Goal: Information Seeking & Learning: Find specific fact

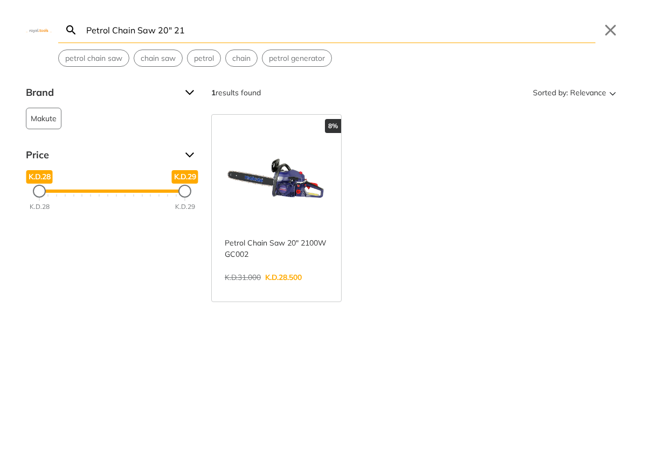
paste input "Cordless chain saw 21V 4""
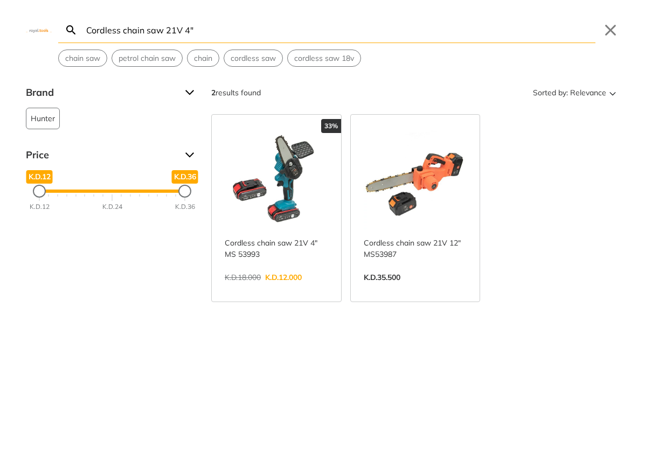
type input "Cordless chain saw 21V 4""
click at [301, 289] on link "View more →" at bounding box center [276, 289] width 103 height 0
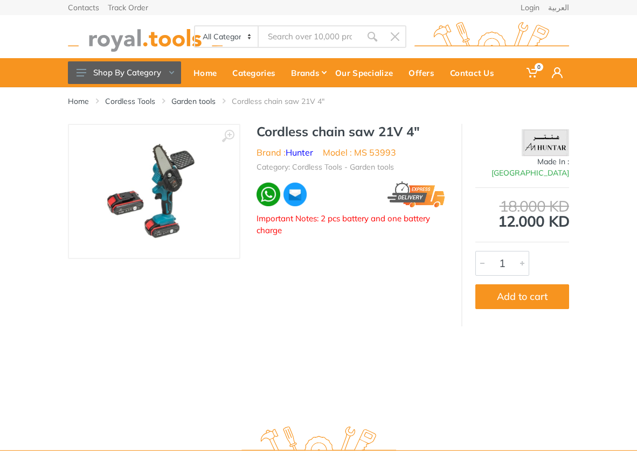
click at [365, 152] on li "Model : MS 53993" at bounding box center [359, 152] width 73 height 13
drag, startPoint x: 0, startPoint y: 0, endPoint x: 384, endPoint y: 152, distance: 413.3
click at [384, 152] on li "Model : MS 53993" at bounding box center [359, 152] width 73 height 13
copy li "MS 53993"
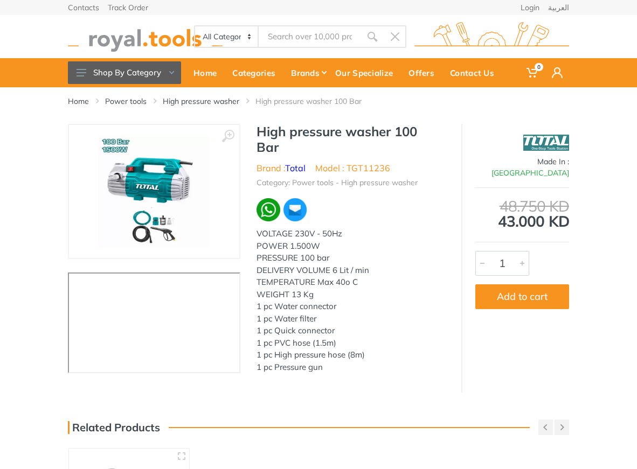
click at [366, 164] on li "Model : TGT11236" at bounding box center [352, 168] width 75 height 13
copy li "TGT11236"
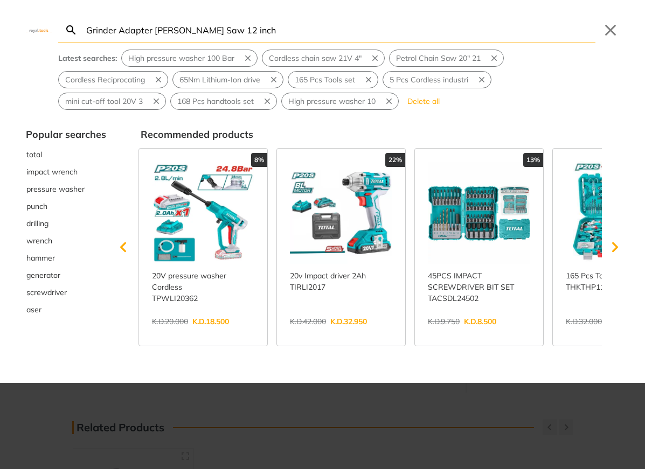
type input "Grinder Adapter [PERSON_NAME] Saw 12 inch"
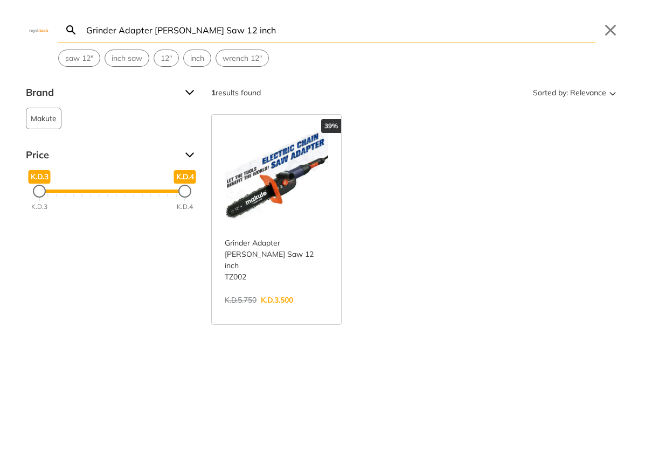
click at [287, 311] on link "View more →" at bounding box center [276, 311] width 103 height 0
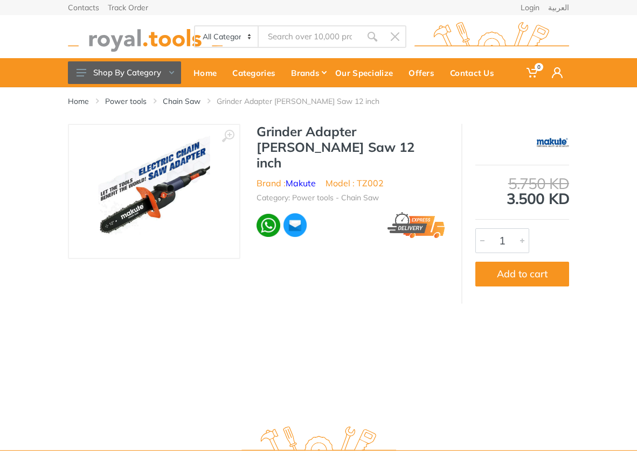
click at [367, 177] on li "Model : TZ002" at bounding box center [354, 183] width 58 height 13
copy li "TZ002"
type input "Mixer 1400w"
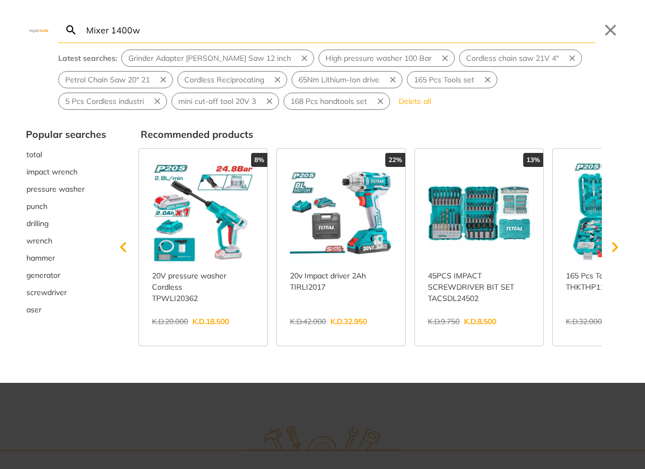
type input "Mixer 1400w"
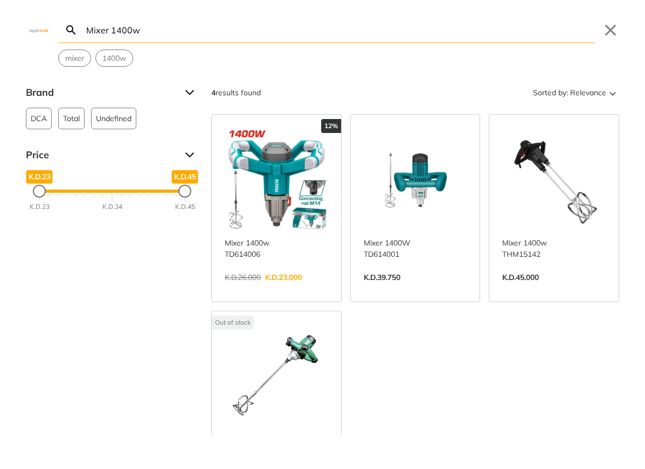
click at [297, 289] on link "View more →" at bounding box center [276, 289] width 103 height 0
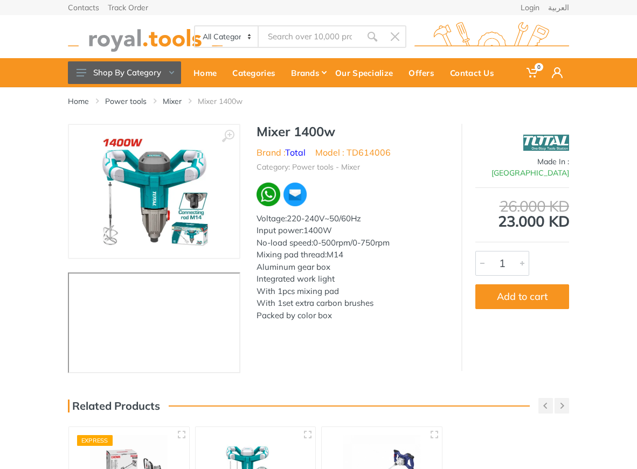
click at [360, 150] on li "Model : TD614006" at bounding box center [352, 152] width 75 height 13
copy li "TD614006"
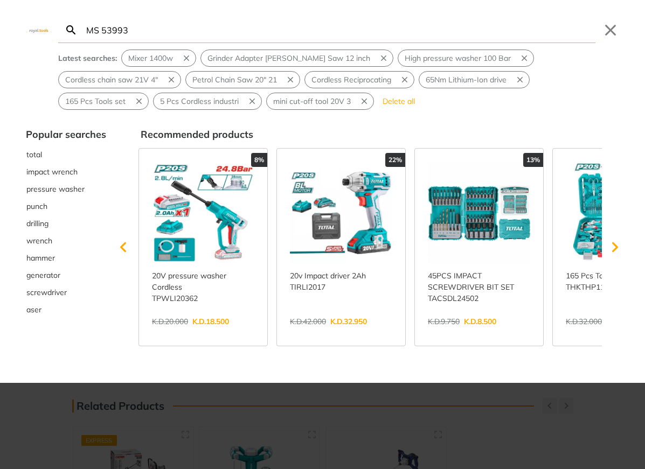
type input "MS 53993"
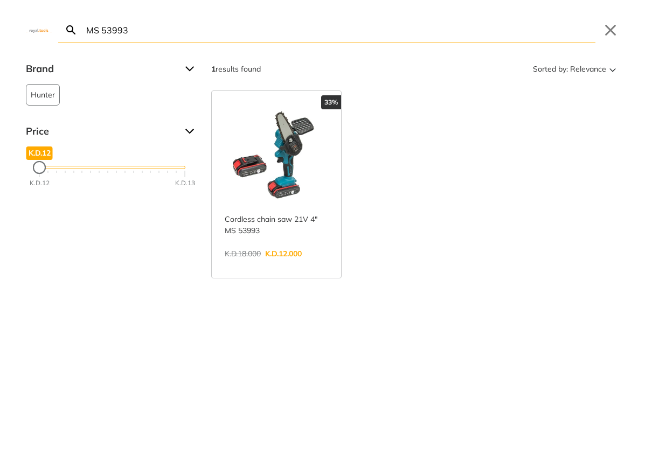
click at [308, 34] on input "MS 53993" at bounding box center [339, 29] width 511 height 25
paste input "TGT11236"
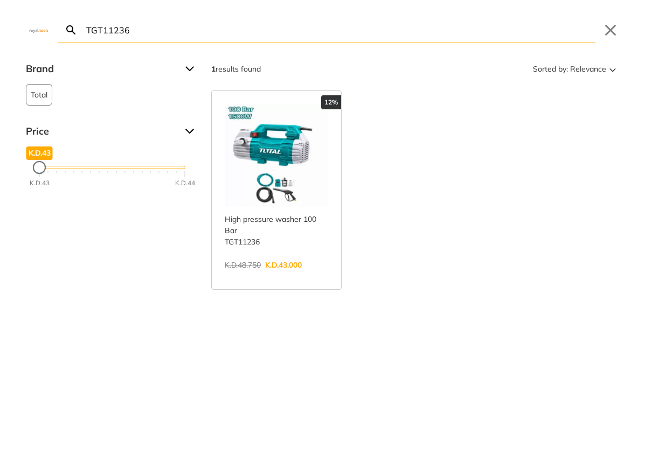
click at [277, 30] on input "TGT11236" at bounding box center [339, 29] width 511 height 25
paste input "Z002"
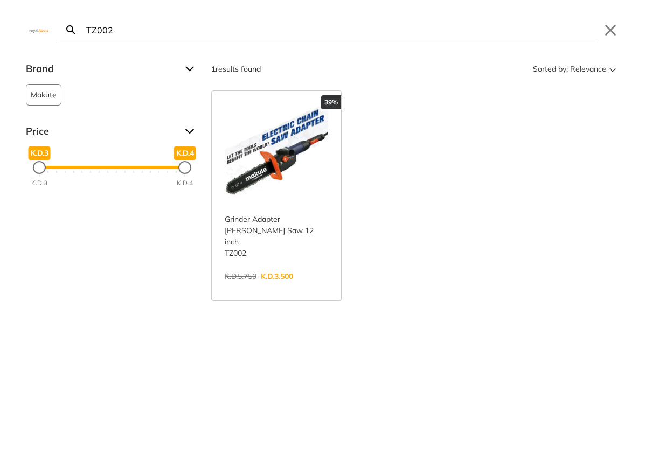
click at [259, 38] on input "TZ002" at bounding box center [339, 29] width 511 height 25
paste input "HKTHP21686"
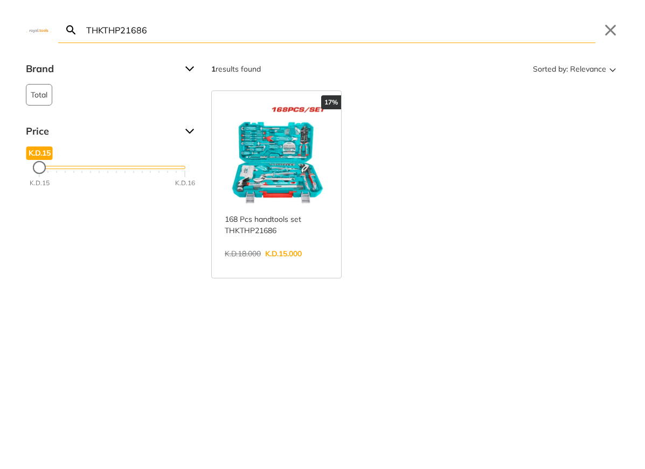
click at [232, 33] on input "THKTHP21686" at bounding box center [339, 29] width 511 height 25
paste input "D61400"
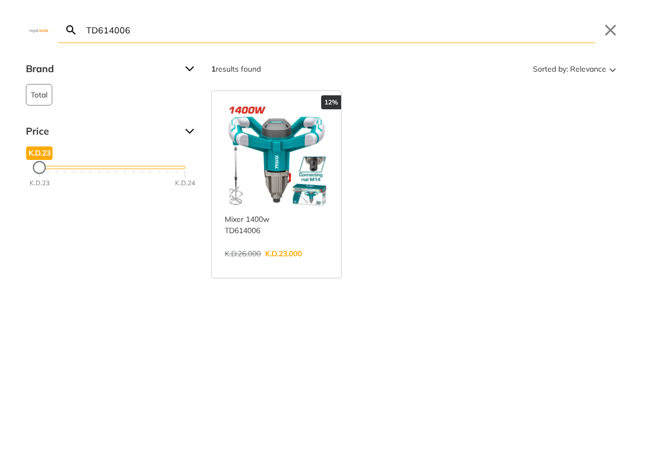
type input "TD614006"
click at [606, 33] on button "Close" at bounding box center [610, 30] width 17 height 17
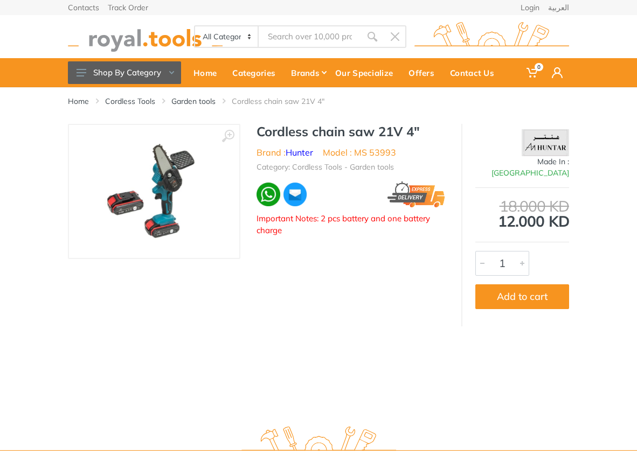
click at [281, 130] on h1 "Cordless chain saw 21V 4"" at bounding box center [350, 132] width 189 height 16
drag, startPoint x: 281, startPoint y: 130, endPoint x: 423, endPoint y: 127, distance: 142.8
click at [423, 127] on h1 "Cordless chain saw 21V 4"" at bounding box center [350, 132] width 189 height 16
copy div "Cordless chain saw 21V 4""
click at [381, 153] on li "Model : MS 53993" at bounding box center [359, 152] width 73 height 13
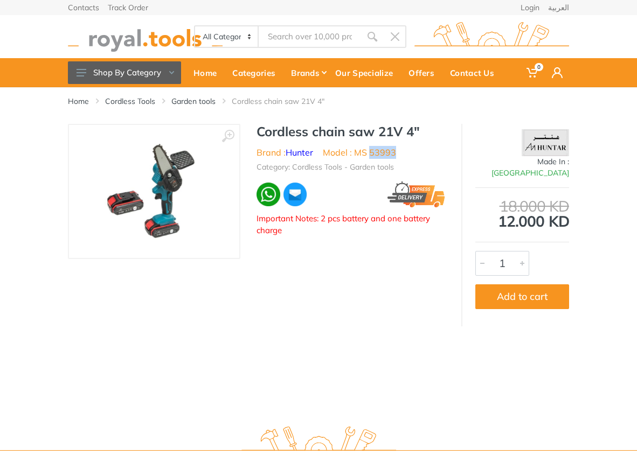
click at [381, 153] on li "Model : MS 53993" at bounding box center [359, 152] width 73 height 13
click at [367, 151] on li "Model : MS 53993" at bounding box center [359, 152] width 73 height 13
drag, startPoint x: 367, startPoint y: 151, endPoint x: 392, endPoint y: 152, distance: 25.3
click at [392, 152] on li "Model : MS 53993" at bounding box center [359, 152] width 73 height 13
click at [360, 153] on li "Model : MS 53993" at bounding box center [359, 152] width 73 height 13
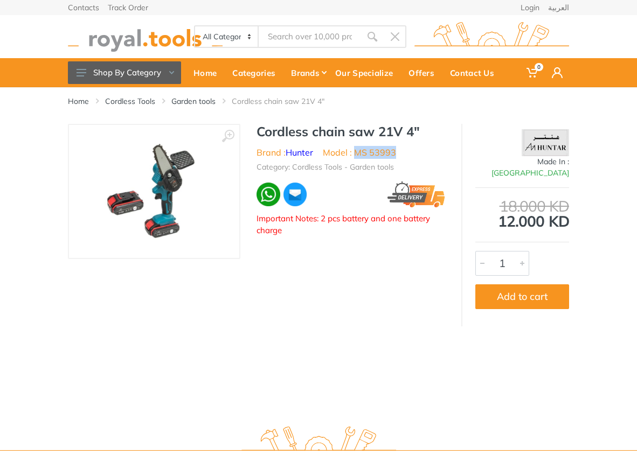
drag, startPoint x: 360, startPoint y: 153, endPoint x: 379, endPoint y: 153, distance: 18.9
click at [379, 153] on li "Model : MS 53993" at bounding box center [359, 152] width 73 height 13
copy li "MS 53993"
type input "MS 53993"
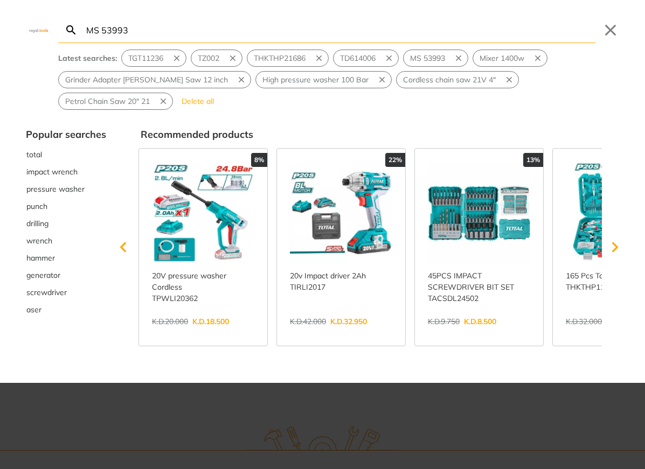
type input "MS 53993"
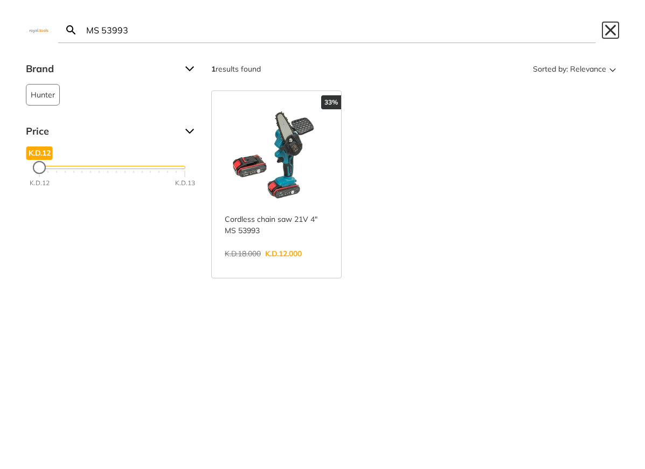
click at [610, 29] on button "Close" at bounding box center [610, 30] width 17 height 17
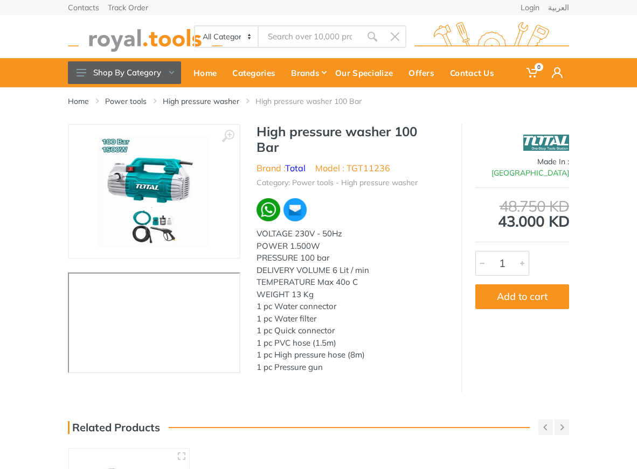
click at [275, 126] on h1 "High pressure washer 100 Bar" at bounding box center [350, 139] width 189 height 31
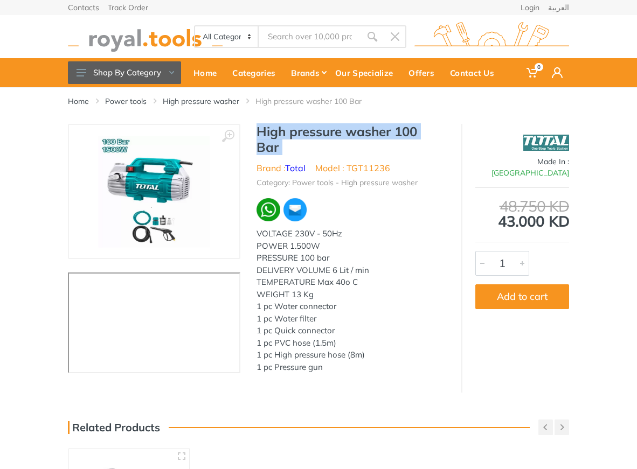
drag, startPoint x: 275, startPoint y: 126, endPoint x: 279, endPoint y: 141, distance: 15.5
click at [279, 141] on h1 "High pressure washer 100 Bar" at bounding box center [350, 139] width 189 height 31
copy div "High pressure washer 100 Bar"
click at [374, 168] on li "Model : TGT11236" at bounding box center [352, 168] width 75 height 13
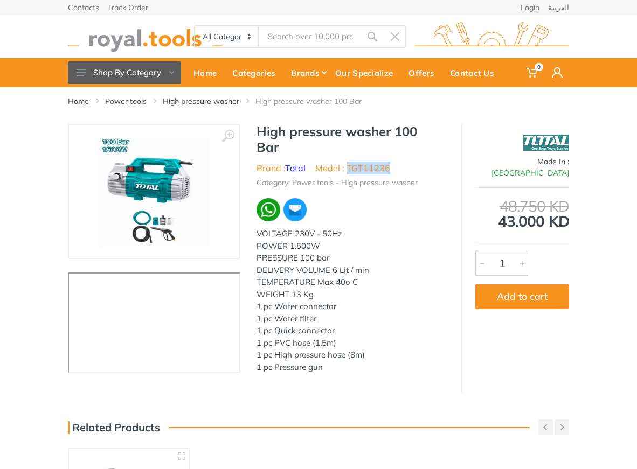
click at [374, 168] on li "Model : TGT11236" at bounding box center [352, 168] width 75 height 13
copy li "TGT11236"
type input "TGT11236"
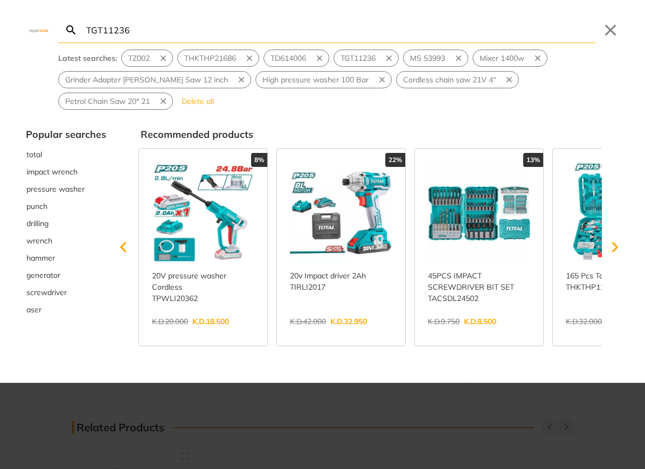
type input "TGT11236"
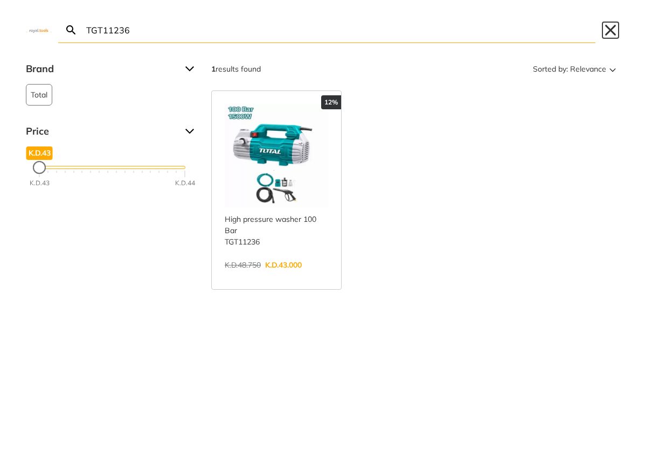
click at [610, 30] on button "Close" at bounding box center [610, 30] width 17 height 17
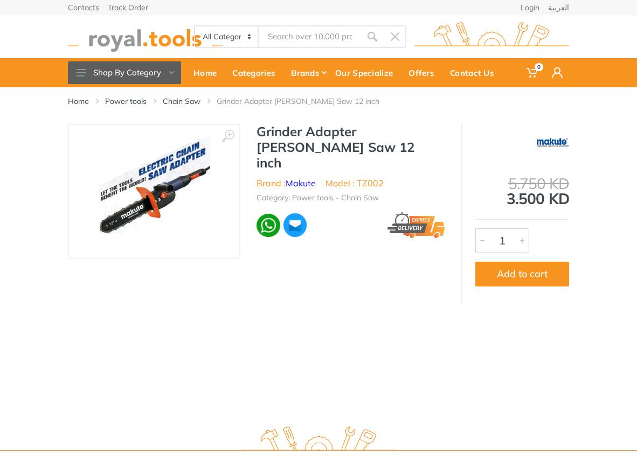
click at [289, 135] on h1 "Grinder Adapter [PERSON_NAME] Saw 12 inch" at bounding box center [350, 147] width 189 height 46
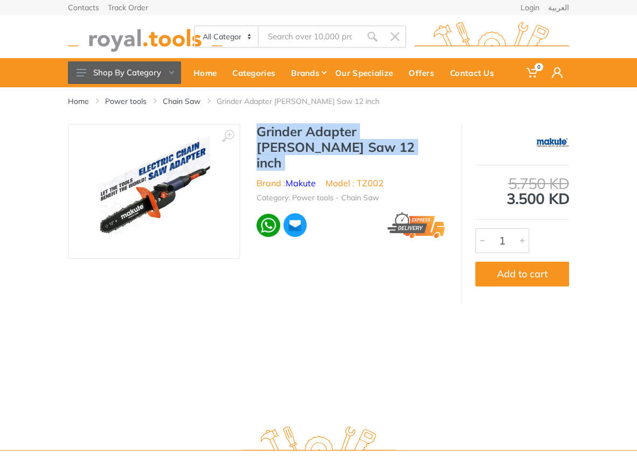
drag, startPoint x: 289, startPoint y: 135, endPoint x: 298, endPoint y: 144, distance: 13.3
click at [298, 144] on h1 "Grinder Adapter [PERSON_NAME] Saw 12 inch" at bounding box center [350, 147] width 189 height 46
copy div "Grinder Adapter [PERSON_NAME] Saw 12 inch"
click at [376, 177] on li "Model : TZ002" at bounding box center [354, 183] width 58 height 13
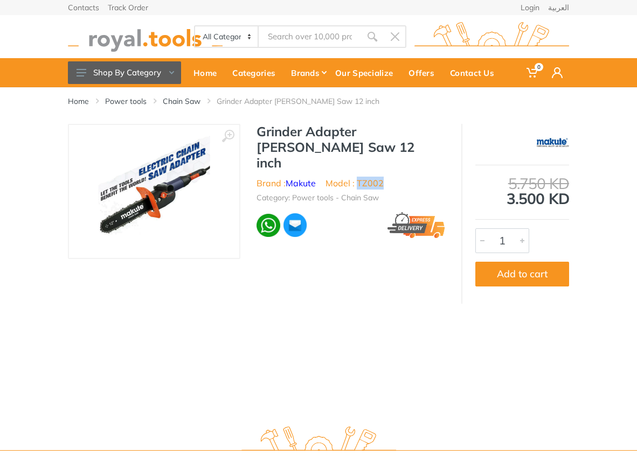
click at [376, 177] on li "Model : TZ002" at bounding box center [354, 183] width 58 height 13
copy li "TZ002"
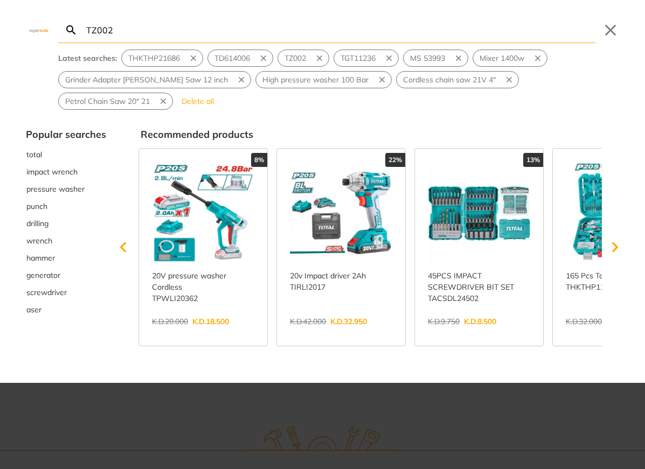
type input "TZ002"
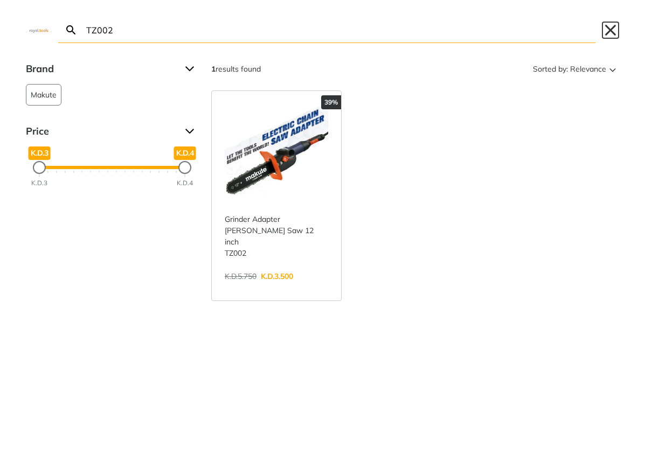
click at [614, 26] on button "Close" at bounding box center [610, 30] width 17 height 17
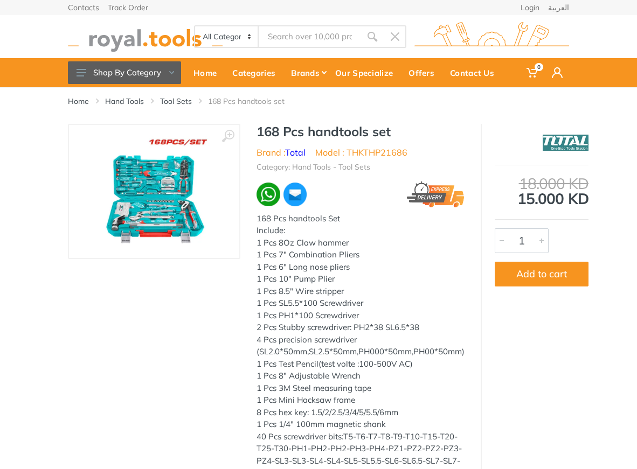
click at [278, 134] on h1 "168 Pcs handtools set" at bounding box center [360, 132] width 208 height 16
drag, startPoint x: 278, startPoint y: 134, endPoint x: 369, endPoint y: 128, distance: 91.2
click at [369, 128] on h1 "168 Pcs handtools set" at bounding box center [360, 132] width 208 height 16
click at [261, 132] on h1 "168 Pcs handtools set" at bounding box center [360, 132] width 208 height 16
drag, startPoint x: 261, startPoint y: 132, endPoint x: 379, endPoint y: 134, distance: 118.0
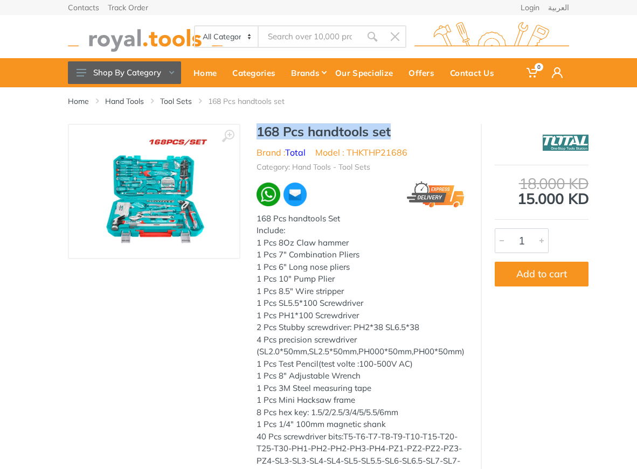
click at [379, 134] on h1 "168 Pcs handtools set" at bounding box center [360, 132] width 208 height 16
copy h1 "168 Pcs handtools set"
click at [378, 152] on li "Model : THKTHP21686" at bounding box center [361, 152] width 92 height 13
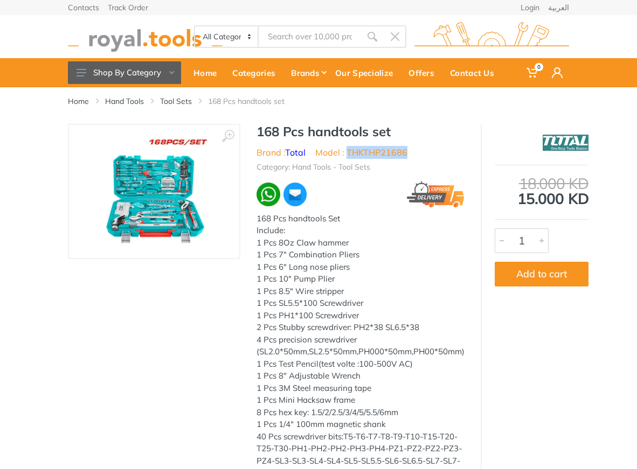
click at [378, 152] on li "Model : THKTHP21686" at bounding box center [361, 152] width 92 height 13
copy li "THKTHP21686"
click at [391, 153] on li "Model : THKTHP21686" at bounding box center [361, 152] width 92 height 13
type input "THKTHP21686"
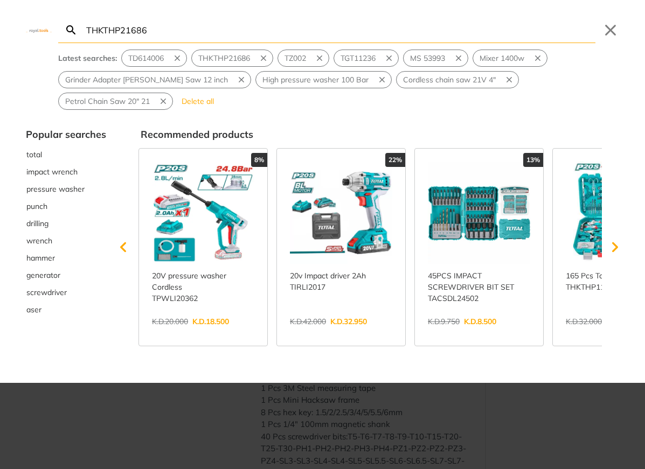
type input "THKTHP21686"
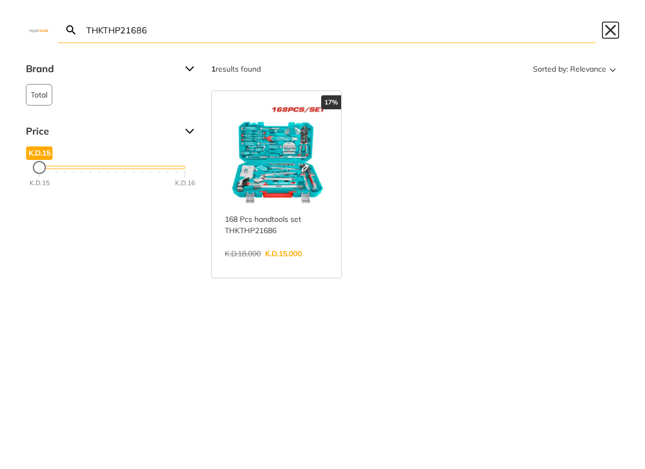
click at [611, 31] on button "Close" at bounding box center [610, 30] width 17 height 17
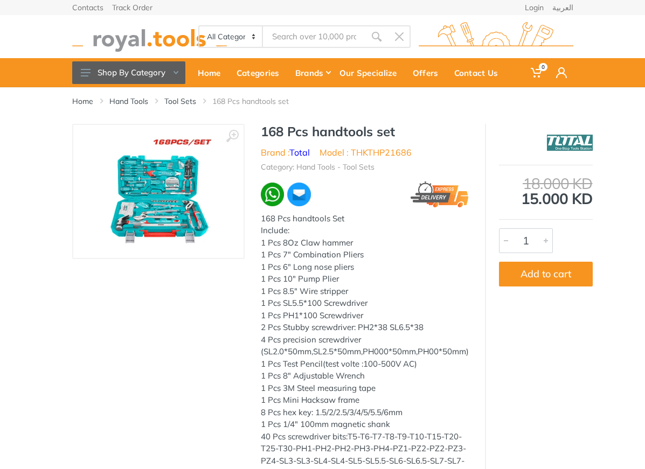
click at [370, 151] on li "Model : THKTHP21686" at bounding box center [365, 152] width 92 height 13
copy li "THKTHP21686"
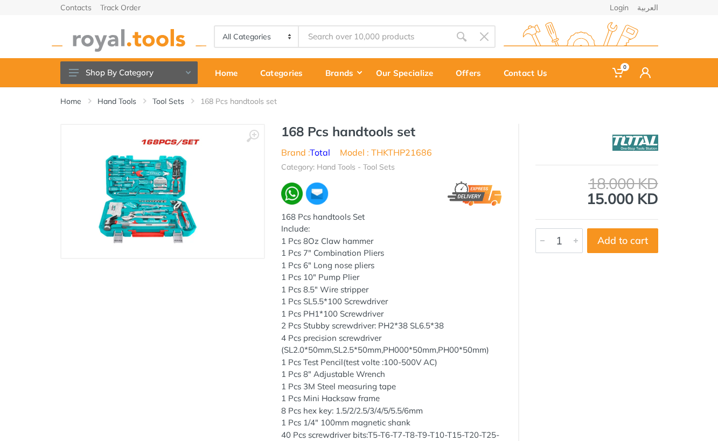
click at [282, 130] on h1 "168 Pcs handtools set" at bounding box center [391, 132] width 221 height 16
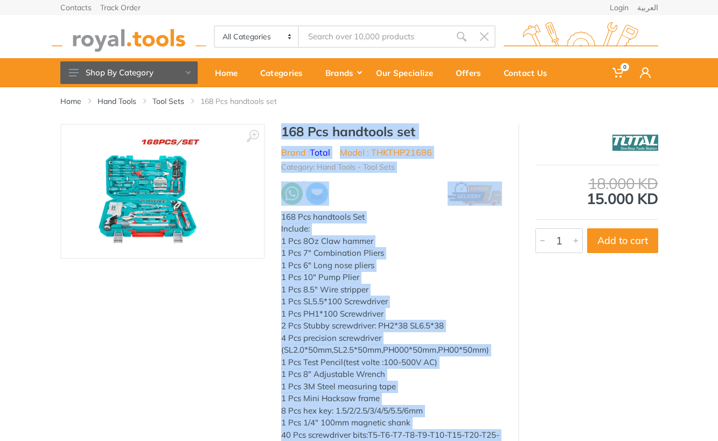
drag, startPoint x: 282, startPoint y: 130, endPoint x: 453, endPoint y: 443, distance: 356.1
click at [453, 441] on html "0" at bounding box center [359, 220] width 718 height 441
click at [434, 266] on div "168 Pcs handtools Set Include: 1 Pcs 8Oz Claw hammer 1 Pcs 7" Combination Plier…" at bounding box center [391, 399] width 221 height 376
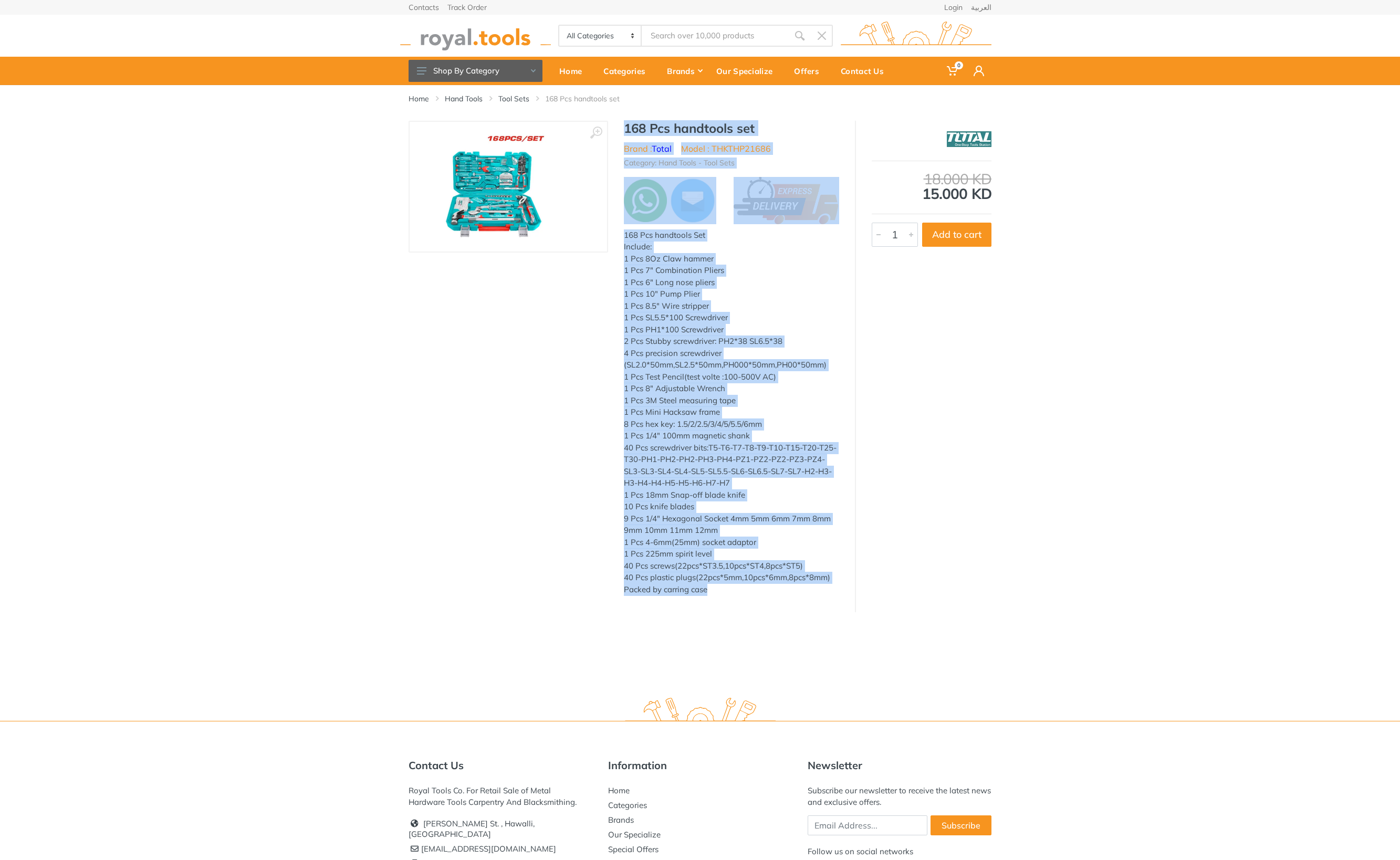
drag, startPoint x: 626, startPoint y: 125, endPoint x: 723, endPoint y: 595, distance: 479.9
click at [620, 457] on div "168 Pcs handtools set Brand : Total Model : THKTHP21686 Category: Hand Tools - …" at bounding box center [731, 362] width 247 height 482
copy div "168 Pcs handtools set Brand : Total Model : THKTHP21686 Category: Hand Tools - …"
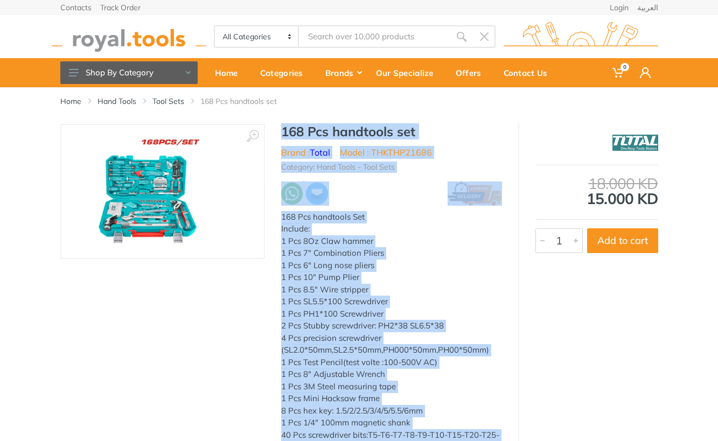
click at [265, 151] on div "168 Pcs handtools set Brand : Total Model : THKTHP21686 Category: Hand Tools - …" at bounding box center [391, 358] width 253 height 469
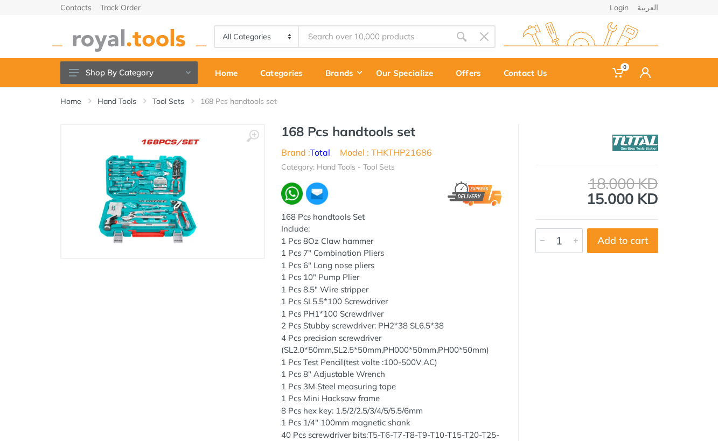
click at [288, 131] on h1 "168 Pcs handtools set" at bounding box center [391, 132] width 221 height 16
drag, startPoint x: 288, startPoint y: 131, endPoint x: 408, endPoint y: 128, distance: 120.2
click at [408, 128] on h1 "168 Pcs handtools set" at bounding box center [391, 132] width 221 height 16
copy h1 "168 Pcs handtools set"
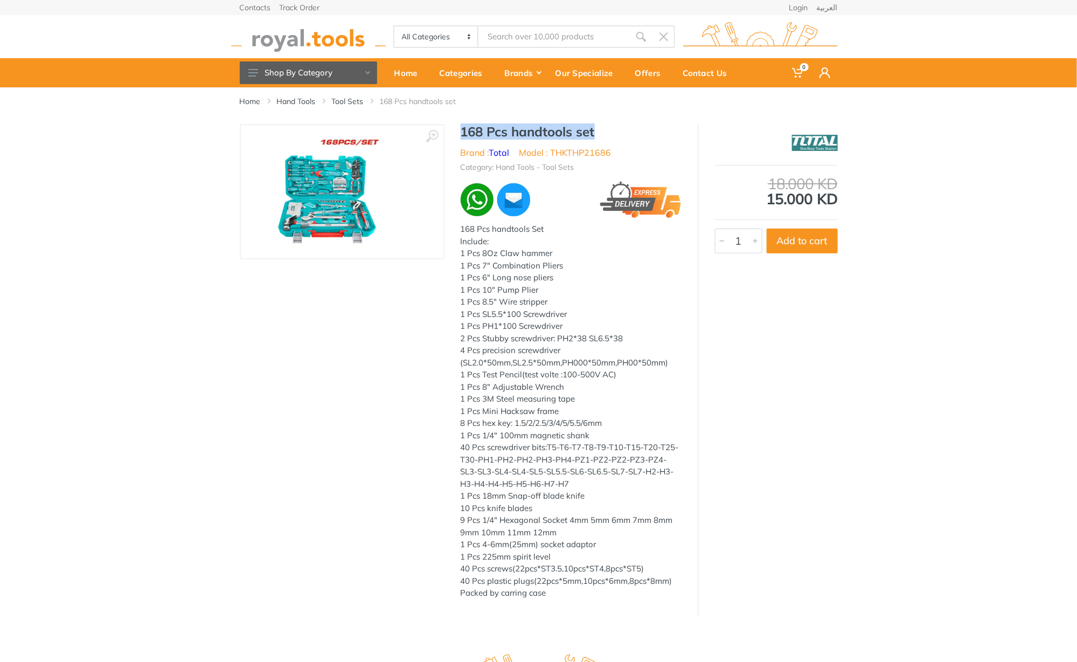
click at [465, 136] on h1 "168 Pcs handtools set" at bounding box center [571, 132] width 221 height 16
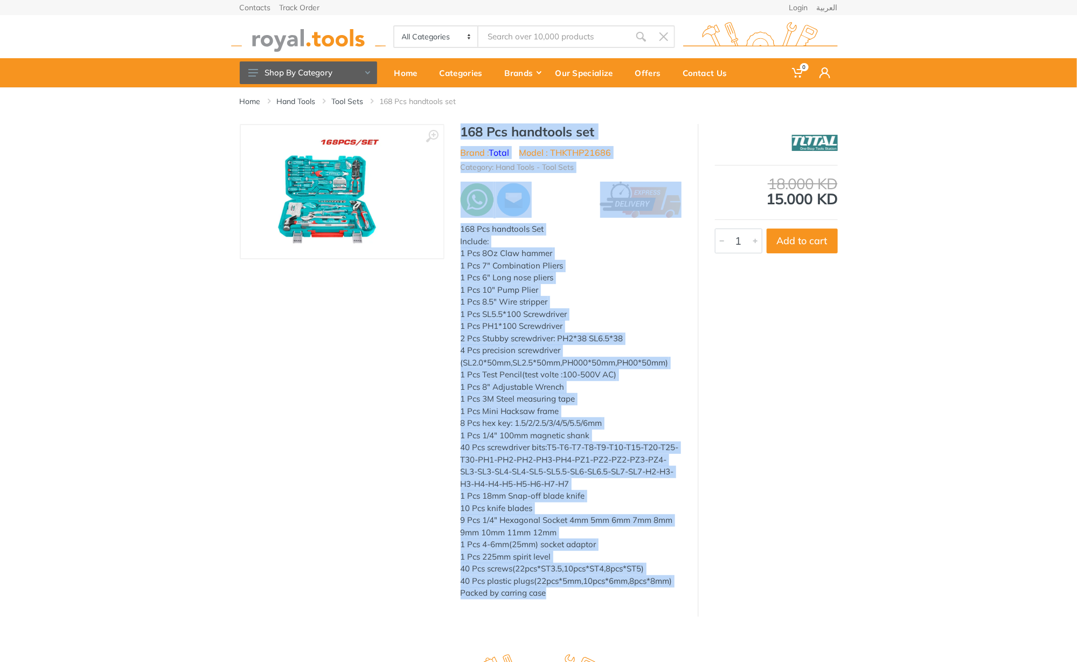
drag, startPoint x: 465, startPoint y: 136, endPoint x: 571, endPoint y: 595, distance: 471.5
click at [571, 469] on div "168 Pcs handtools set Brand : Total Model : THKTHP21686 Category: Hand Tools - …" at bounding box center [570, 365] width 253 height 482
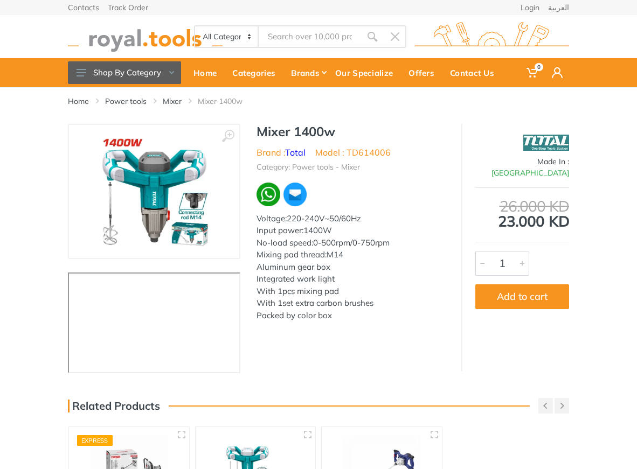
click at [266, 133] on h1 "Mixer 1400w" at bounding box center [350, 132] width 189 height 16
drag, startPoint x: 266, startPoint y: 133, endPoint x: 306, endPoint y: 127, distance: 40.4
click at [306, 127] on h1 "Mixer 1400w" at bounding box center [350, 132] width 189 height 16
copy h1 "Mixer 1400w"
click at [370, 148] on li "Model : TD614006" at bounding box center [352, 152] width 75 height 13
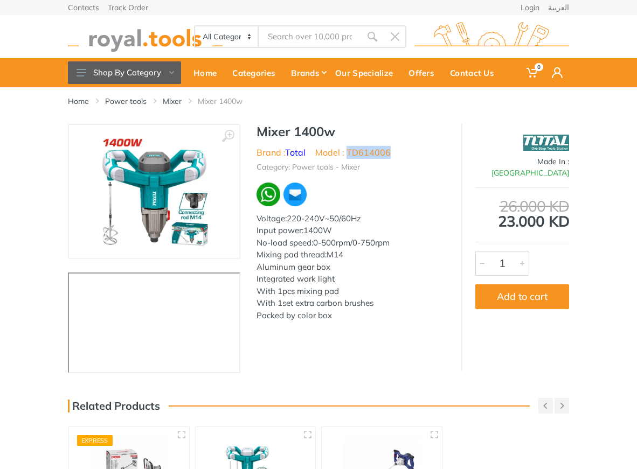
click at [370, 148] on li "Model : TD614006" at bounding box center [352, 152] width 75 height 13
copy li "TD614006"
click at [374, 149] on li "Model : TD614006" at bounding box center [352, 152] width 75 height 13
type input "TD614006"
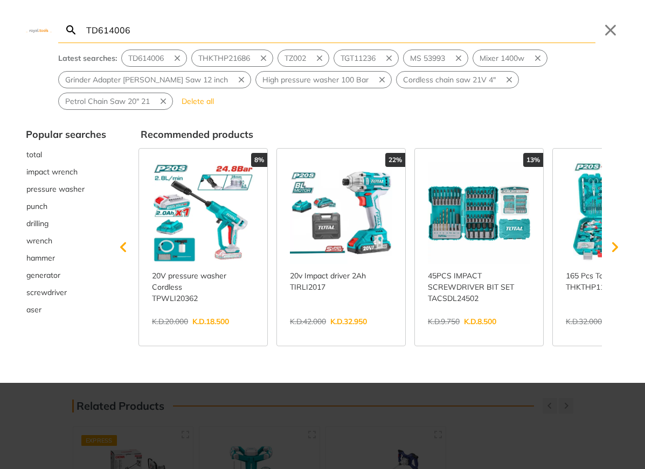
type input "TD614006"
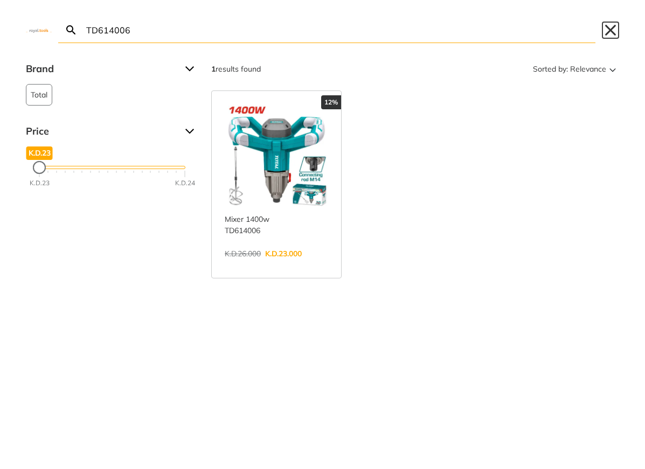
drag, startPoint x: 616, startPoint y: 23, endPoint x: 611, endPoint y: 26, distance: 6.0
click at [616, 23] on button "Close" at bounding box center [610, 30] width 17 height 17
